Goal: Information Seeking & Learning: Learn about a topic

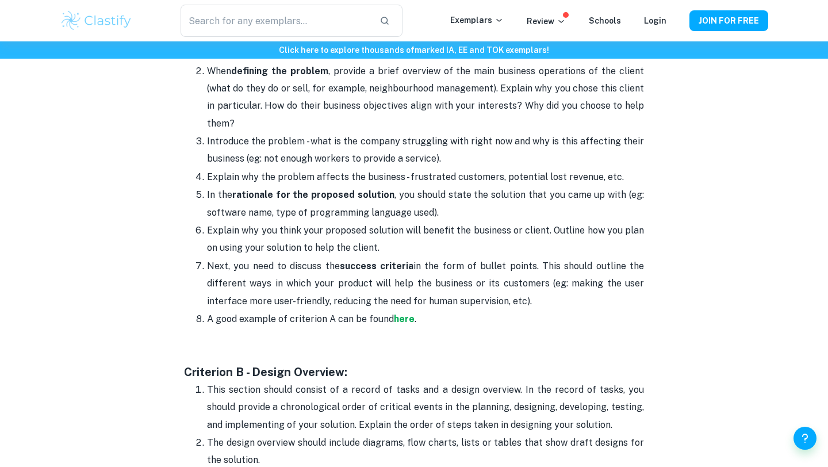
scroll to position [779, 0]
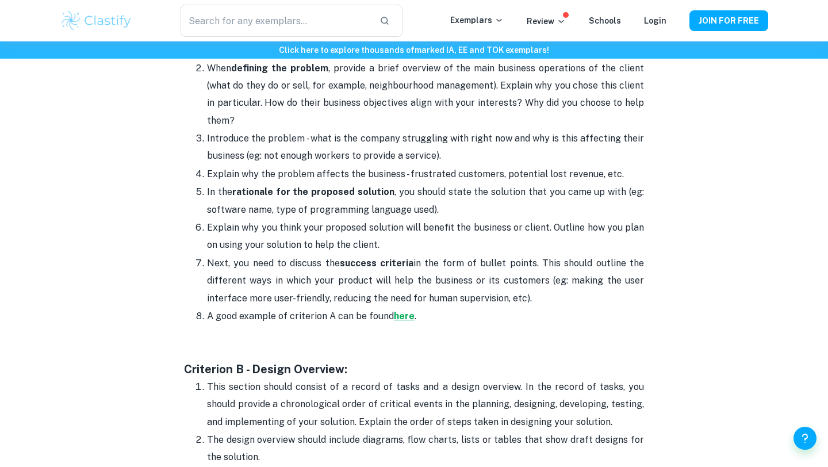
click at [394, 317] on strong "here" at bounding box center [404, 316] width 21 height 11
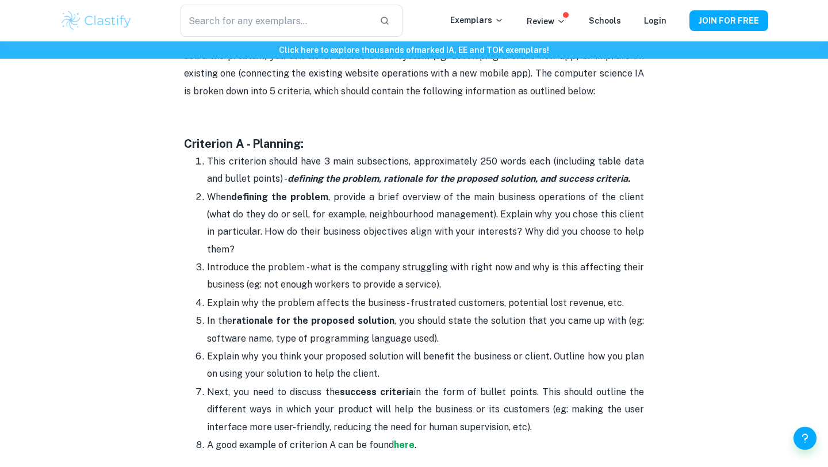
scroll to position [669, 0]
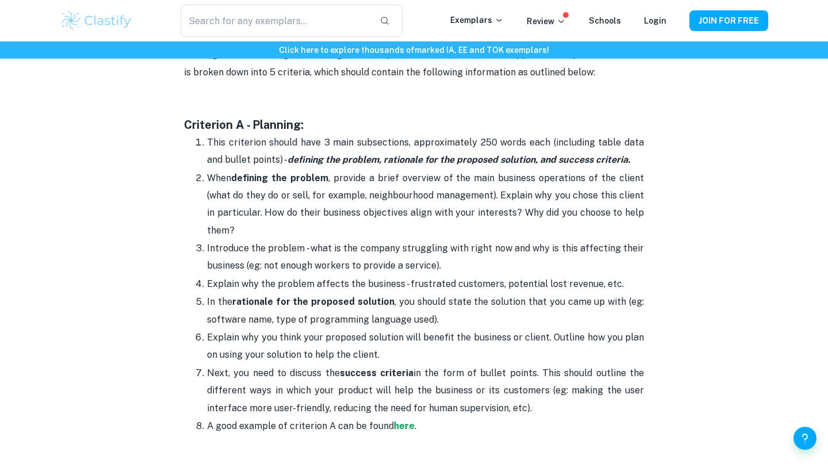
drag, startPoint x: 417, startPoint y: 432, endPoint x: 332, endPoint y: 282, distance: 172.5
click at [332, 282] on ol "This criterion should have 3 main subsections, approximately 250 words each (in…" at bounding box center [414, 284] width 460 height 302
click at [332, 282] on p "Explain why the problem affects the business - frustrated customers, potential …" at bounding box center [425, 283] width 437 height 17
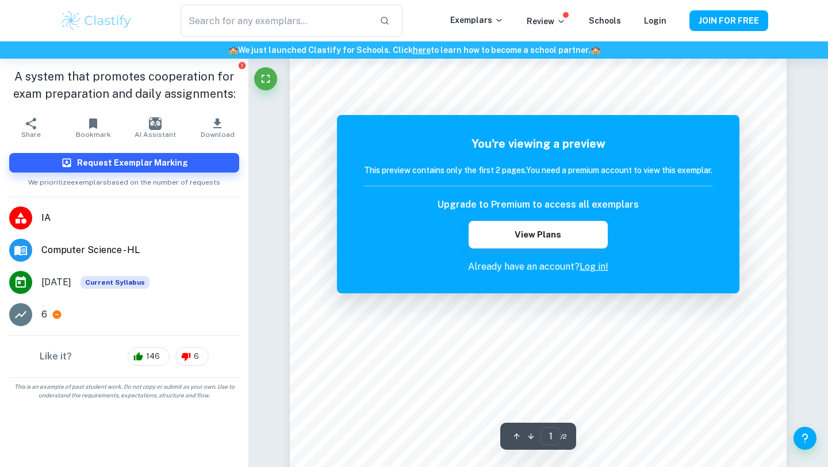
scroll to position [120, 0]
